Goal: Task Accomplishment & Management: Use online tool/utility

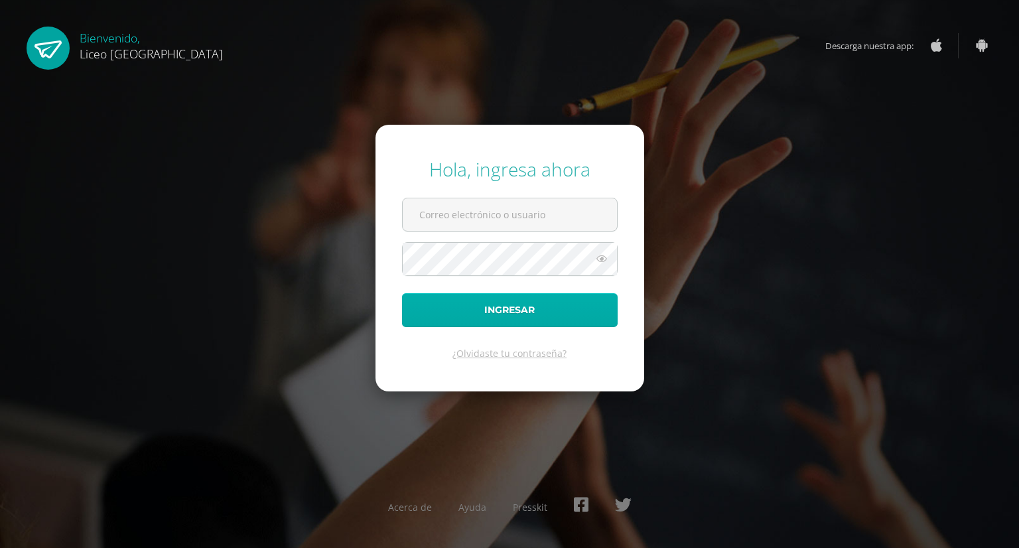
type input "[PERSON_NAME][EMAIL_ADDRESS][PERSON_NAME][DOMAIN_NAME]"
click at [438, 307] on button "Ingresar" at bounding box center [510, 310] width 216 height 34
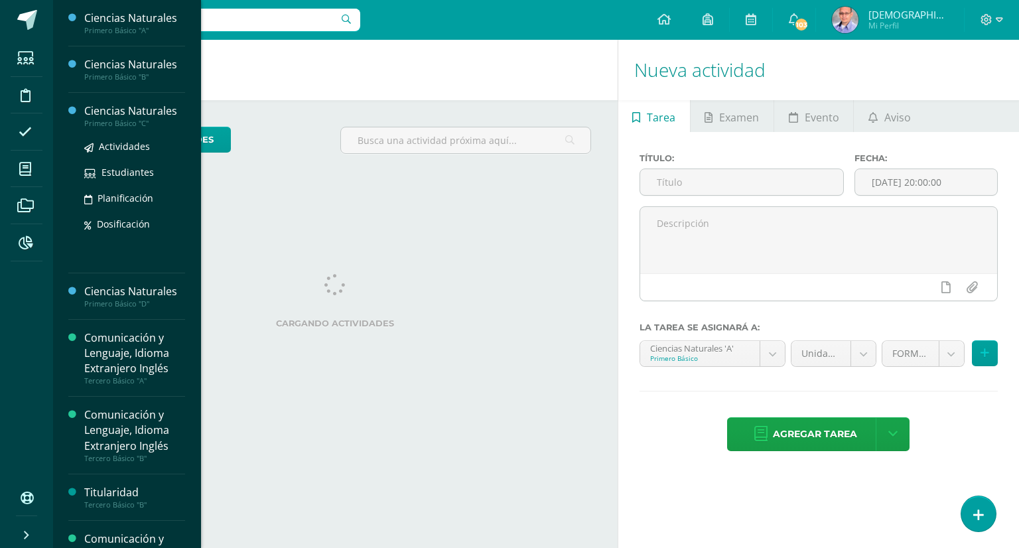
click at [119, 112] on div "Ciencias Naturales" at bounding box center [134, 111] width 101 height 15
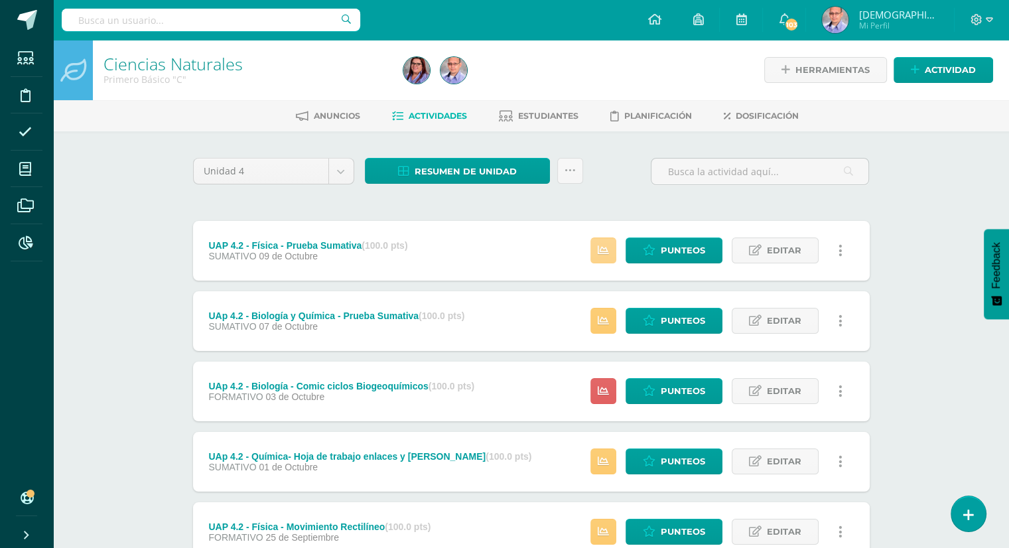
click at [608, 258] on link at bounding box center [604, 251] width 26 height 26
click at [673, 250] on span "Punteos" at bounding box center [683, 250] width 44 height 25
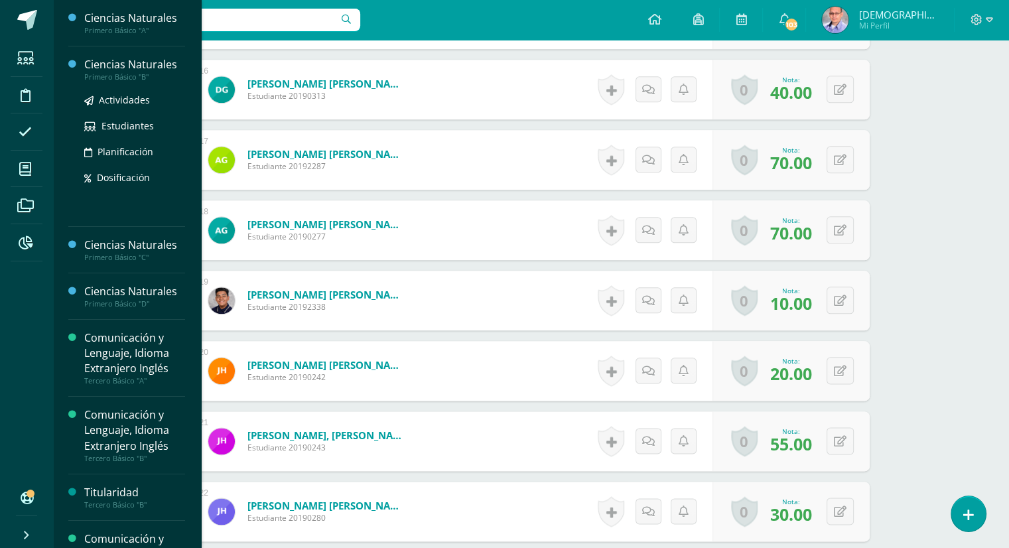
scroll to position [1511, 0]
click at [126, 62] on div "Ciencias Naturales" at bounding box center [134, 64] width 101 height 15
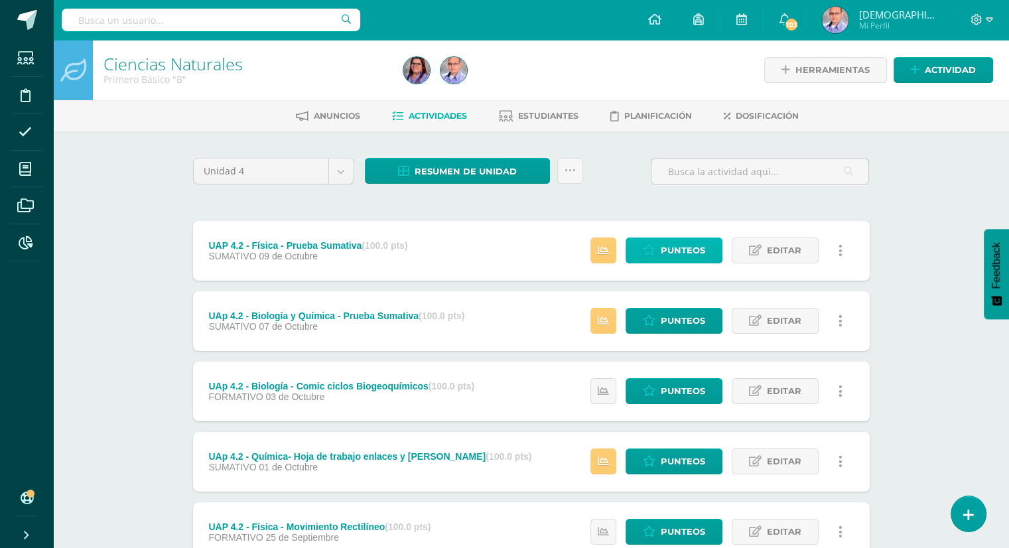
click at [678, 252] on span "Punteos" at bounding box center [683, 250] width 44 height 25
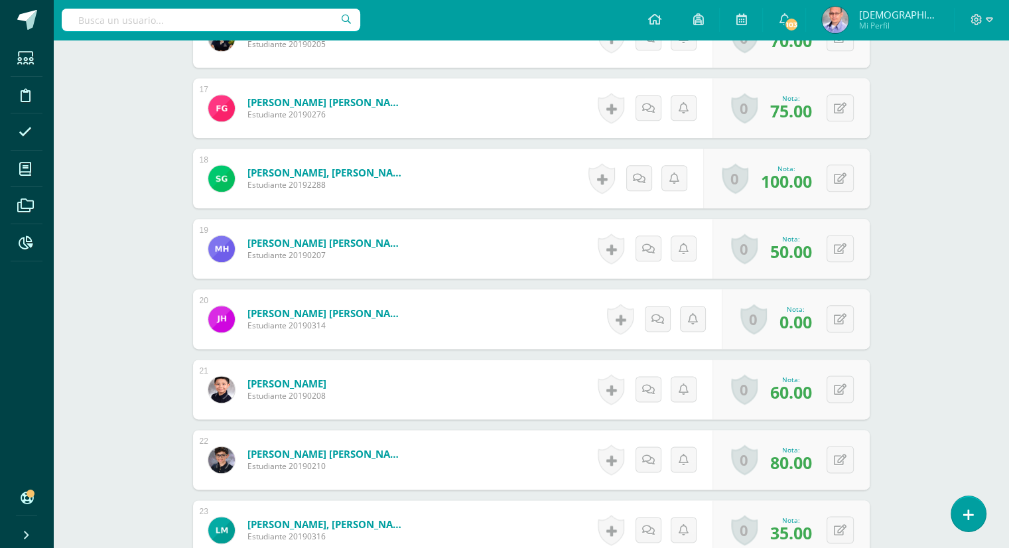
scroll to position [1492, 0]
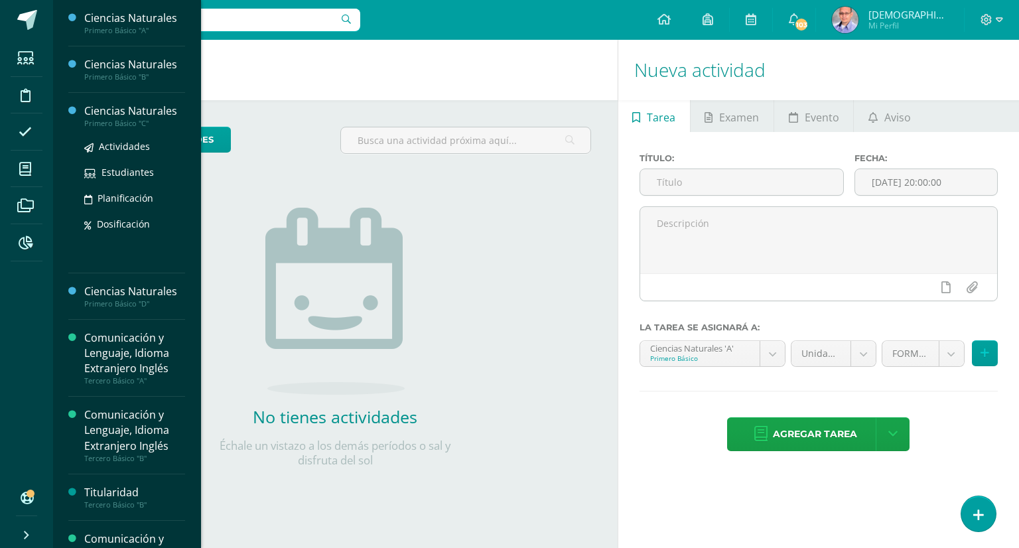
click at [121, 114] on div "Ciencias Naturales" at bounding box center [134, 111] width 101 height 15
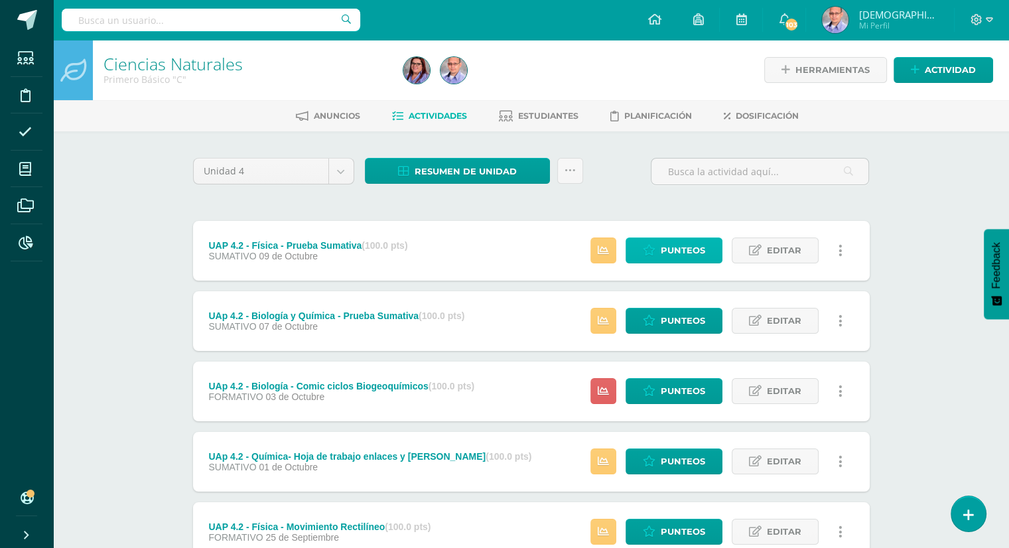
click at [705, 238] on link "Punteos" at bounding box center [674, 251] width 97 height 26
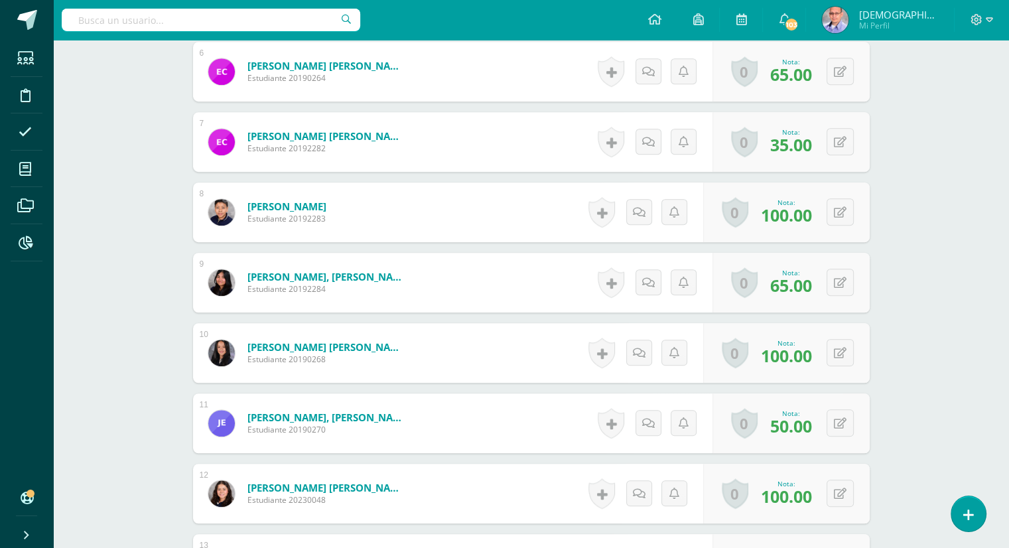
scroll to position [822, 0]
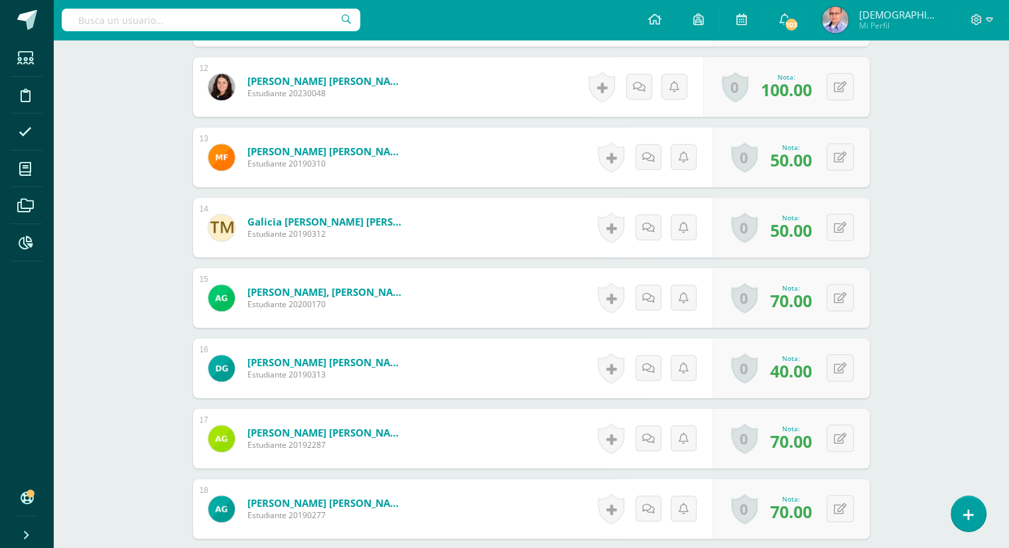
scroll to position [1236, 0]
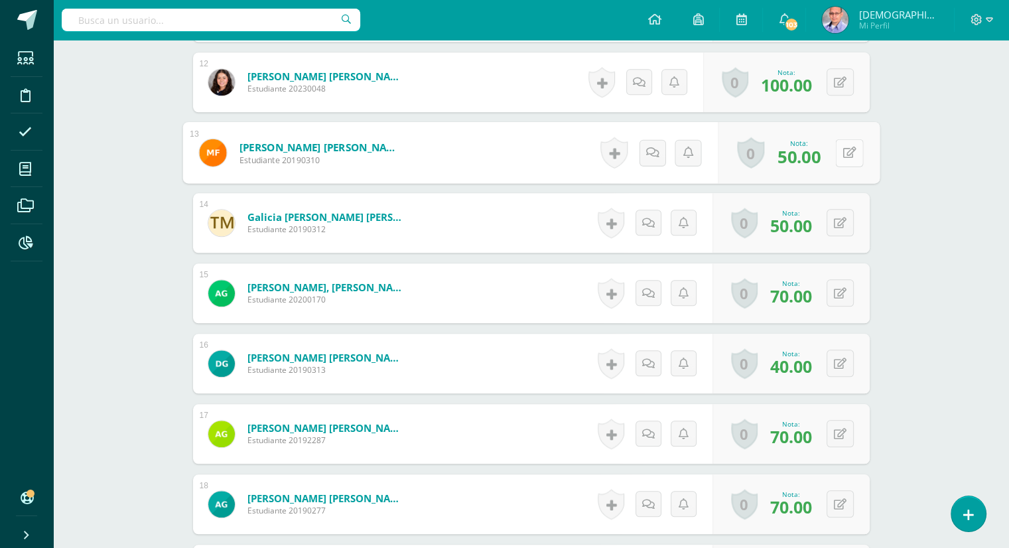
click at [843, 148] on icon at bounding box center [849, 152] width 13 height 11
drag, startPoint x: 717, startPoint y: 153, endPoint x: 633, endPoint y: 157, distance: 84.4
click at [633, 157] on form "Flores Gallardo, Manuel Roberto Estudiante 20190310 Nota 50.00 Sustitución:" at bounding box center [532, 153] width 698 height 62
type input "60"
click at [810, 167] on link at bounding box center [814, 157] width 27 height 27
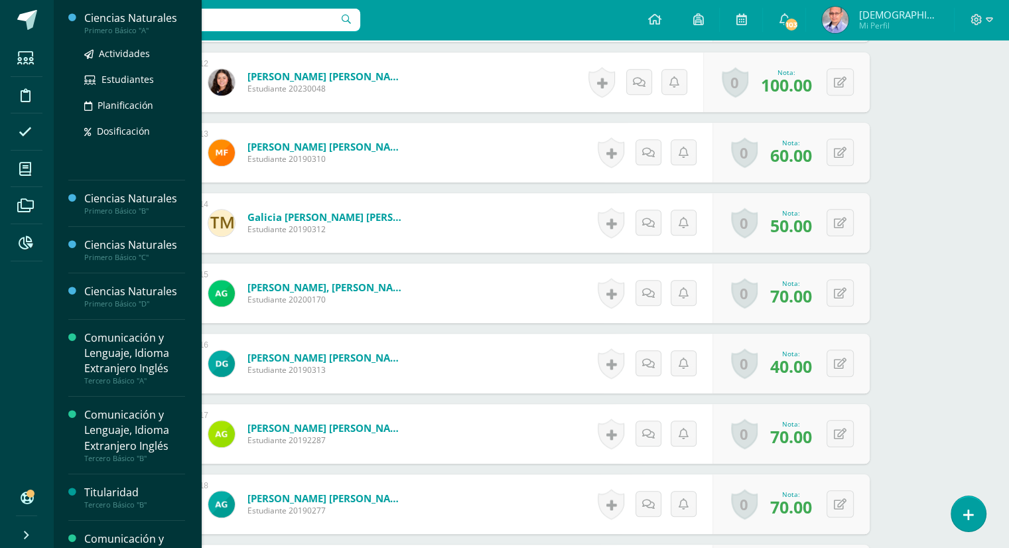
click at [130, 19] on div "Ciencias Naturales" at bounding box center [134, 18] width 101 height 15
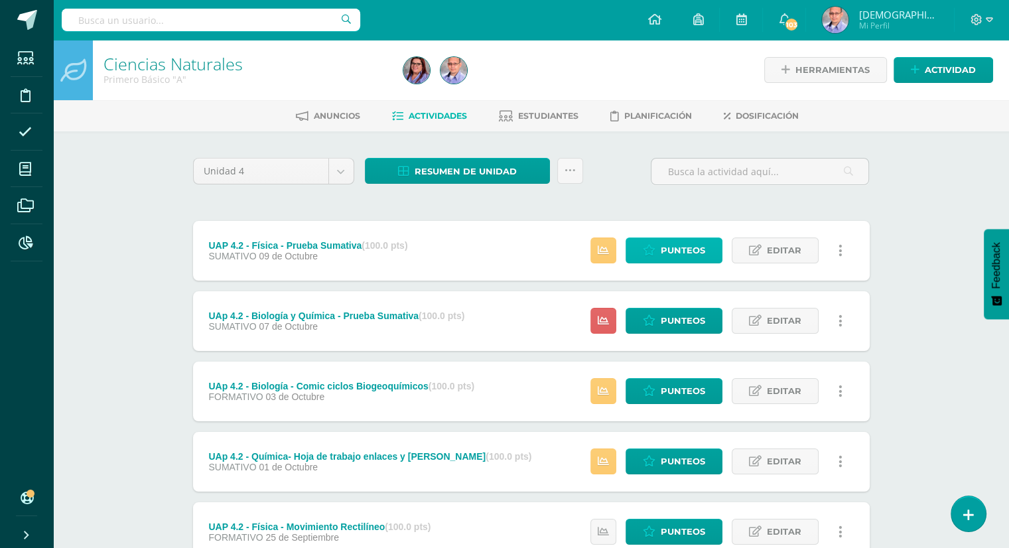
click at [664, 253] on span "Punteos" at bounding box center [683, 250] width 44 height 25
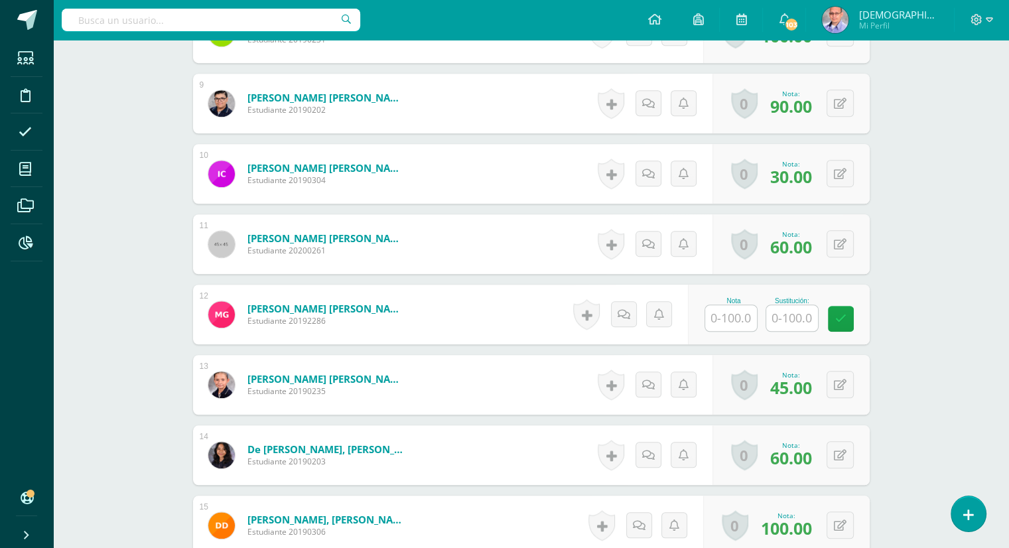
scroll to position [1003, 0]
click at [719, 318] on input "text" at bounding box center [737, 318] width 53 height 27
type input "100"
click at [919, 311] on div "Ciencias Naturales Primero Básico "A" Herramientas Detalle de asistencias Activ…" at bounding box center [531, 397] width 956 height 2722
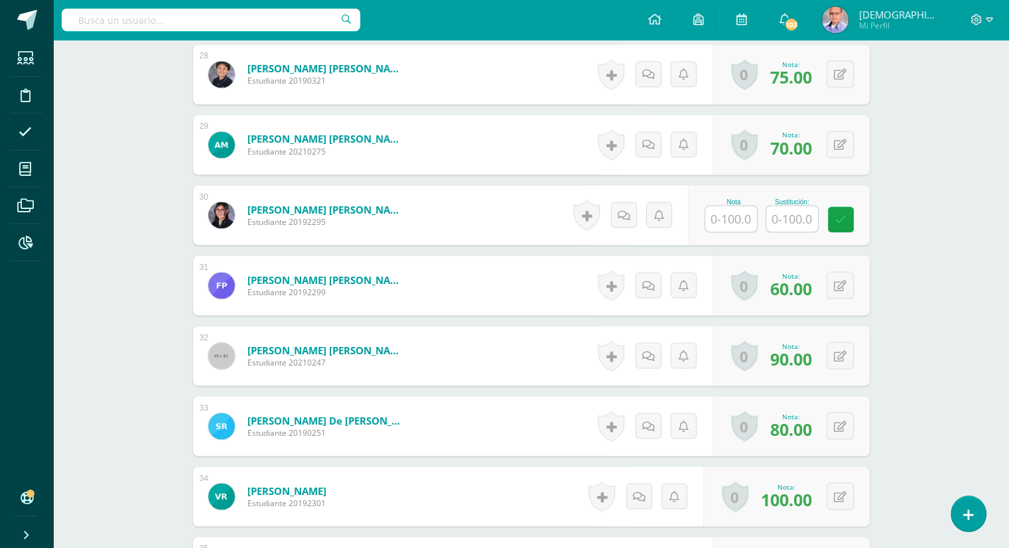
scroll to position [2369, 0]
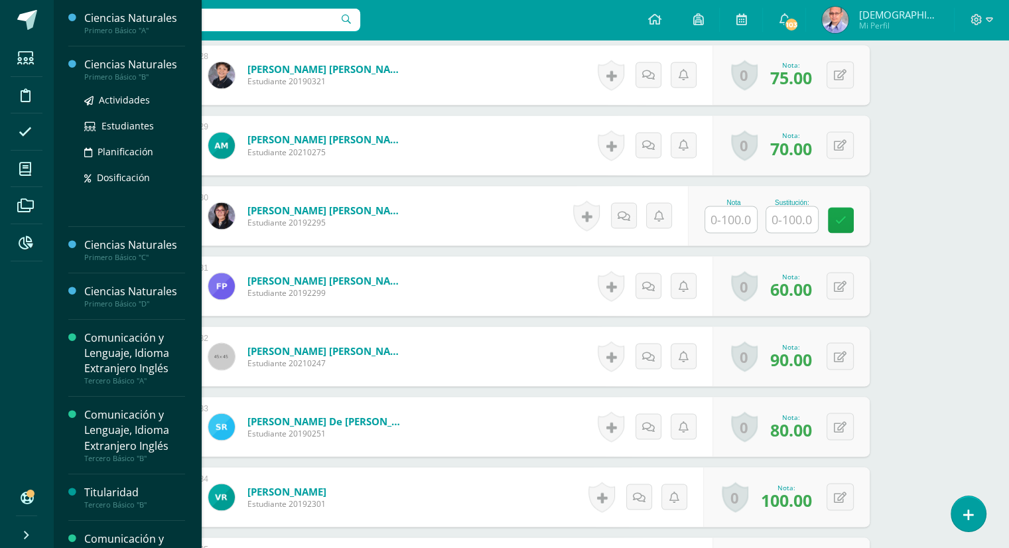
click at [143, 59] on div "Ciencias Naturales" at bounding box center [134, 64] width 101 height 15
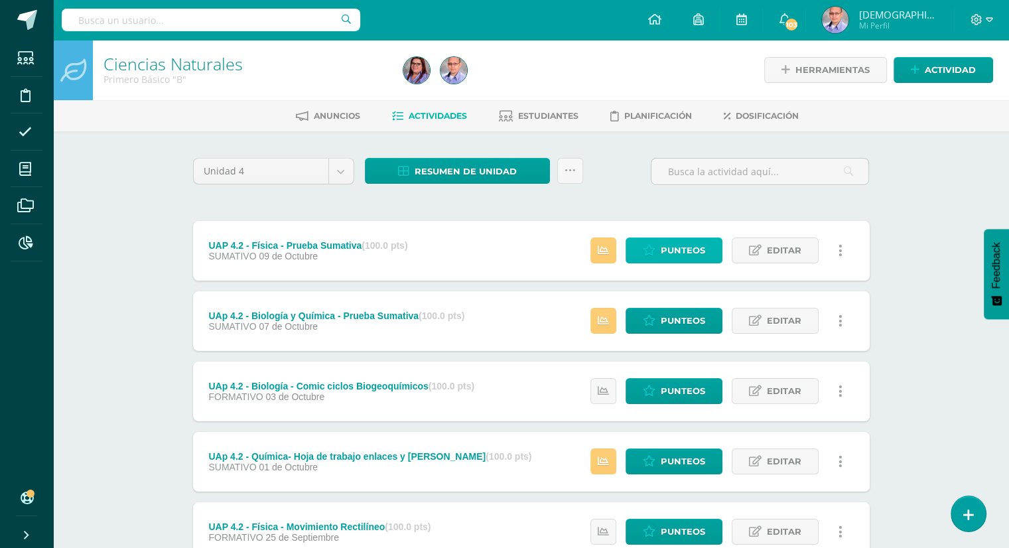
click at [666, 253] on span "Punteos" at bounding box center [683, 250] width 44 height 25
